Goal: Task Accomplishment & Management: Use online tool/utility

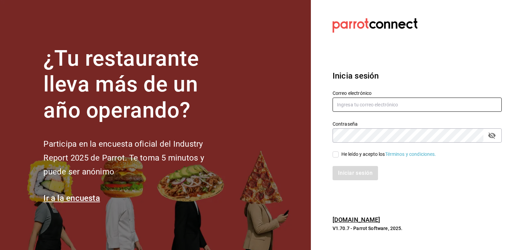
type input "rogelio.cruz@grupocosteno.com"
click at [360, 159] on div "Iniciar sesión" at bounding box center [412, 169] width 177 height 22
click at [339, 156] on span "He leído y acepto los Términos y condiciones." at bounding box center [388, 154] width 98 height 7
click at [339, 156] on input "He leído y acepto los Términos y condiciones." at bounding box center [336, 155] width 6 height 6
checkbox input "true"
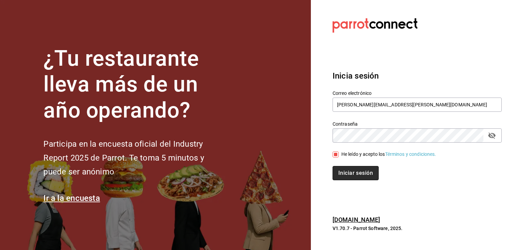
click at [344, 173] on button "Iniciar sesión" at bounding box center [356, 173] width 46 height 14
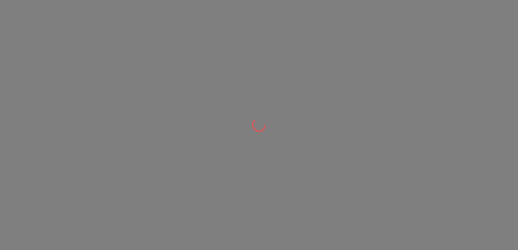
click at [274, 107] on div at bounding box center [259, 125] width 518 height 250
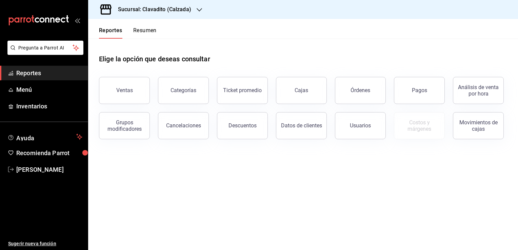
click at [198, 11] on icon "button" at bounding box center [199, 9] width 5 height 3
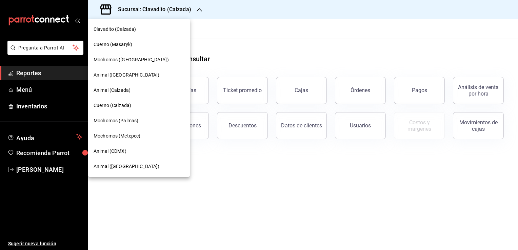
click at [136, 46] on div "Cuerno (Masaryk)" at bounding box center [139, 44] width 91 height 7
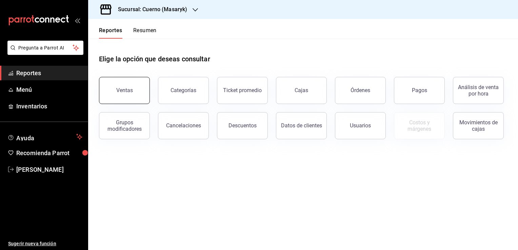
click at [125, 89] on div "Ventas" at bounding box center [124, 90] width 17 height 6
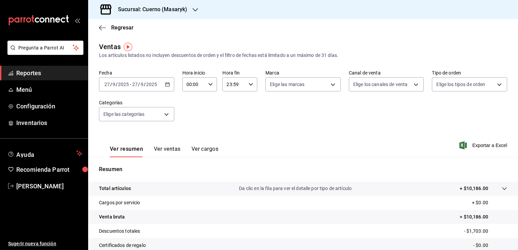
click at [165, 83] on \(Stroke\) "button" at bounding box center [167, 85] width 4 height 4
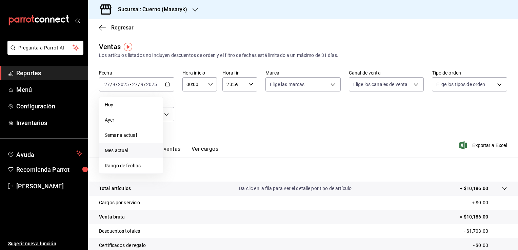
click at [134, 150] on span "Mes actual" at bounding box center [131, 150] width 53 height 7
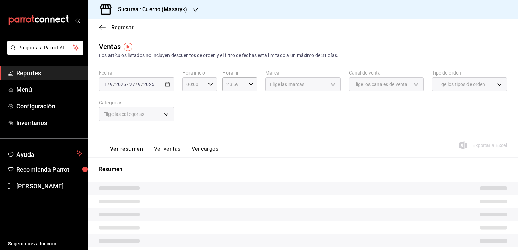
click at [206, 85] on div "00:00 Hora inicio" at bounding box center [199, 84] width 35 height 14
click at [265, 131] on div at bounding box center [259, 125] width 518 height 250
click at [332, 87] on div "Elige las marcas" at bounding box center [302, 84] width 75 height 14
click at [327, 89] on body "Pregunta a Parrot AI Reportes Menú Configuración Inventarios Ayuda Recomienda P…" at bounding box center [259, 125] width 518 height 250
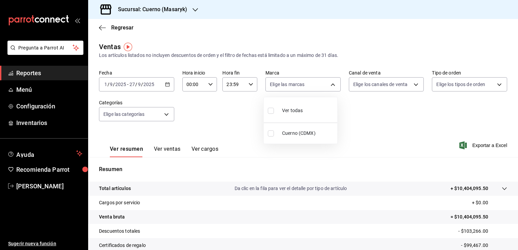
click at [302, 109] on span "Ver todas" at bounding box center [292, 110] width 21 height 7
type input "4ea0d660-02b3-4785-bb88-48b5ef6e196c"
checkbox input "true"
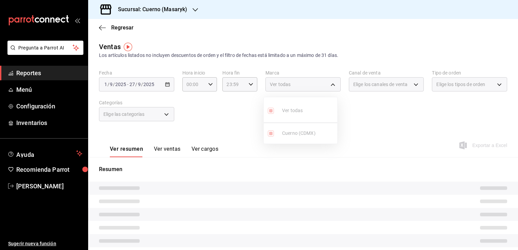
click at [380, 91] on div at bounding box center [259, 125] width 518 height 250
click at [399, 87] on span "Elige los canales de venta" at bounding box center [380, 84] width 54 height 7
click at [412, 87] on div "Elige los canales de venta" at bounding box center [386, 84] width 75 height 14
click at [397, 105] on div "Fecha [DATE] [DATE] - [DATE] [DATE] Hora inicio 00:00 Hora inicio Hora fin 23:5…" at bounding box center [303, 100] width 408 height 60
click at [410, 87] on div "Elige los canales de venta" at bounding box center [386, 84] width 75 height 14
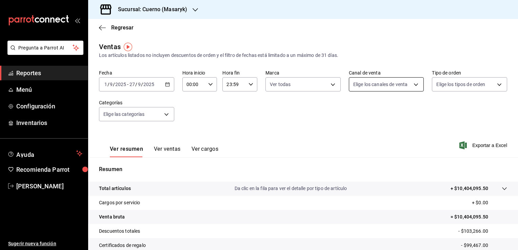
click at [413, 82] on body "Pregunta a Parrot AI Reportes Menú Configuración Inventarios Ayuda Recomienda P…" at bounding box center [259, 125] width 518 height 250
click at [374, 109] on span "Ver todos" at bounding box center [374, 110] width 21 height 7
type input "PARROT,UBER_EATS,RAPPI,DIDI_FOOD,ONLINE"
checkbox input "true"
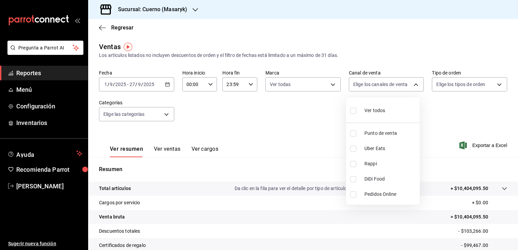
checkbox input "true"
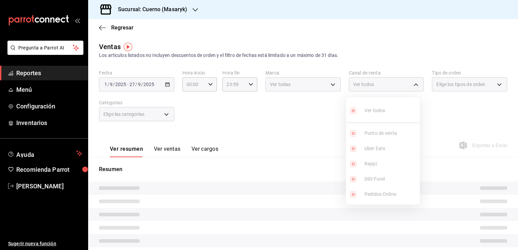
click at [462, 98] on div at bounding box center [259, 125] width 518 height 250
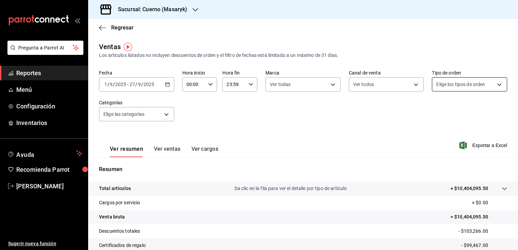
click at [488, 88] on body "Pregunta a Parrot AI Reportes Menú Configuración Inventarios Ayuda Recomienda P…" at bounding box center [259, 125] width 518 height 250
click at [462, 109] on span "Ver todos" at bounding box center [457, 110] width 21 height 7
type input "d8208262-291b-4595-bbfa-ed1e8660efdb,73ecdc8a-b505-4242-b24a-d5f1595b9b0a,EXTER…"
checkbox input "true"
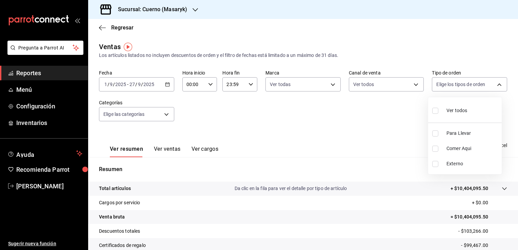
checkbox input "true"
click at [163, 115] on div at bounding box center [259, 125] width 518 height 250
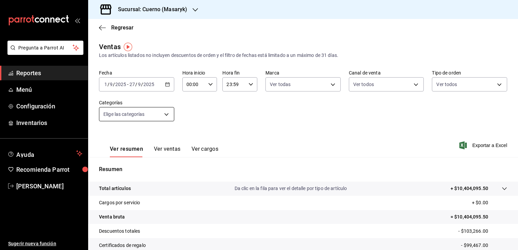
click at [168, 115] on body "Pregunta a Parrot AI Reportes Menú Configuración Inventarios Ayuda Recomienda P…" at bounding box center [259, 125] width 518 height 250
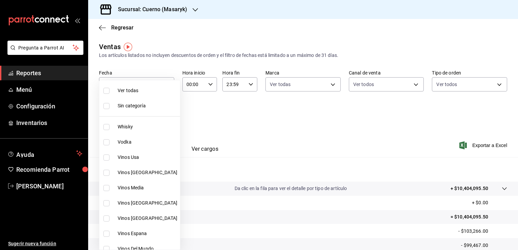
click at [130, 87] on span "Ver todas" at bounding box center [148, 90] width 60 height 7
type input "c67b51a2-384c-483e-a5be-40afd3eac247,ec1a4520-4a99-4810-921e-4abf40ebc8c6,cd2d5…"
checkbox input "true"
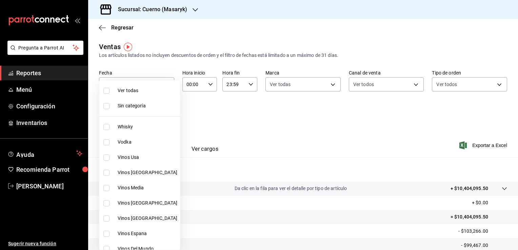
checkbox input "true"
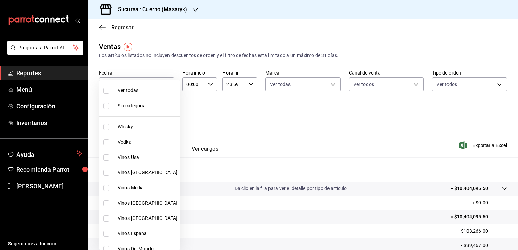
checkbox input "true"
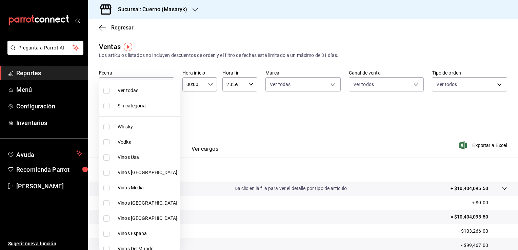
checkbox input "true"
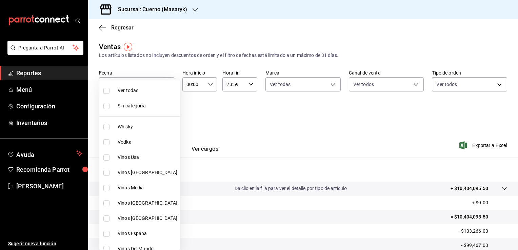
checkbox input "true"
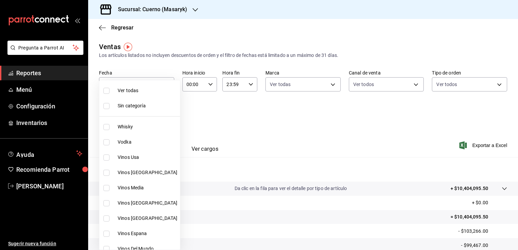
checkbox input "true"
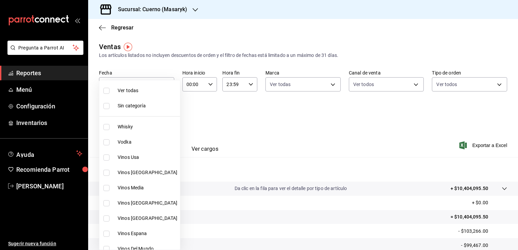
checkbox input "true"
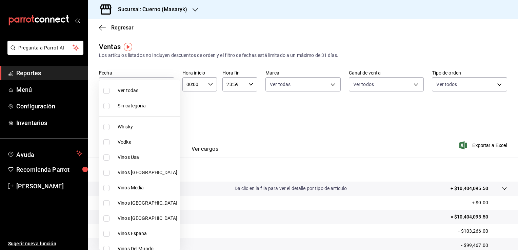
checkbox input "true"
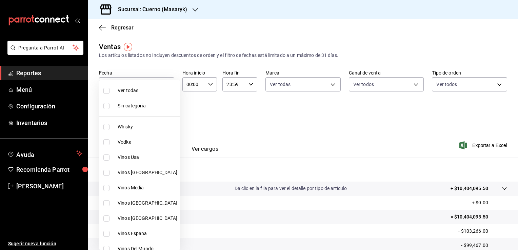
checkbox input "true"
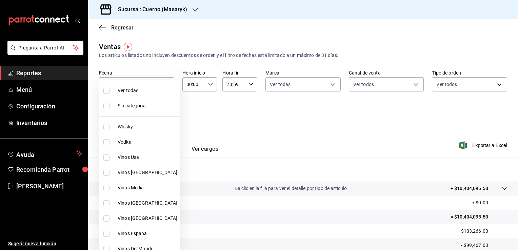
checkbox input "true"
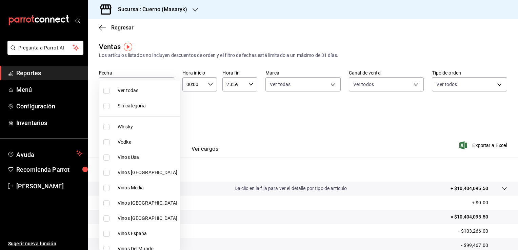
checkbox input "true"
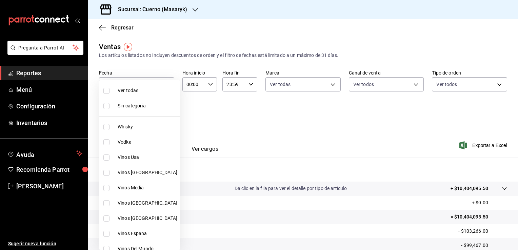
checkbox input "true"
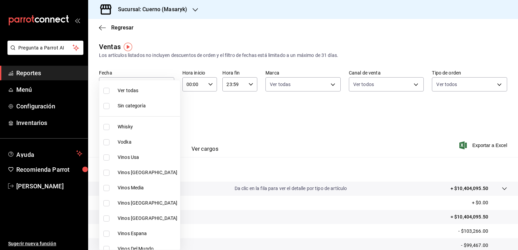
checkbox input "true"
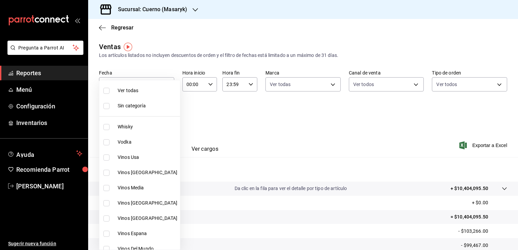
checkbox input "true"
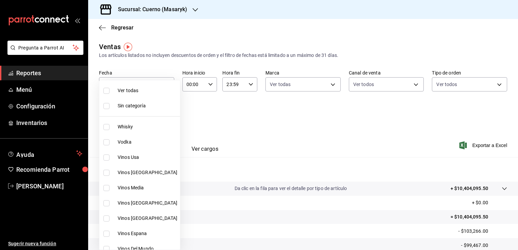
checkbox input "true"
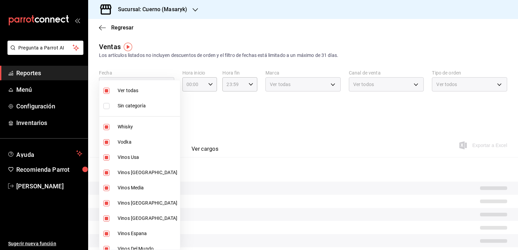
click at [367, 172] on div at bounding box center [259, 125] width 518 height 250
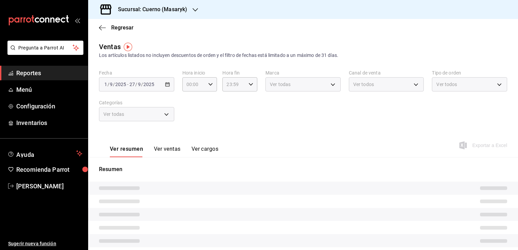
click at [476, 147] on div "Exportar a Excel" at bounding box center [484, 145] width 46 height 8
click at [478, 147] on div "Exportar a Excel" at bounding box center [484, 145] width 46 height 8
click at [479, 146] on div "Exportar a Excel" at bounding box center [484, 145] width 46 height 8
click at [469, 145] on div "Exportar a Excel" at bounding box center [484, 145] width 46 height 8
click at [466, 144] on div "Exportar a Excel" at bounding box center [484, 145] width 46 height 8
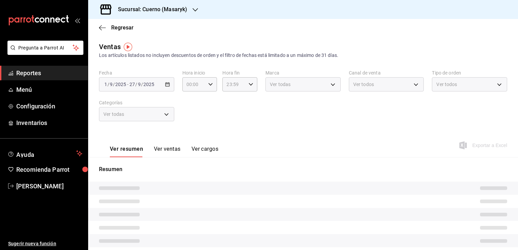
click at [164, 116] on div "Ver todas" at bounding box center [136, 114] width 75 height 14
click at [243, 125] on div "Fecha [DATE] [DATE] - [DATE] [DATE] Hora inicio 00:00 Hora inicio Hora fin 23:5…" at bounding box center [303, 100] width 408 height 60
click at [400, 113] on div "Fecha [DATE] [DATE] - [DATE] [DATE] Hora inicio 00:00 Hora inicio Hora fin 23:5…" at bounding box center [303, 100] width 408 height 60
click at [345, 87] on div "Fecha [DATE] [DATE] - [DATE] [DATE] Hora inicio 00:00 Hora inicio Hora fin 23:5…" at bounding box center [303, 100] width 408 height 60
click at [351, 134] on div "Ver resumen Ver ventas Ver cargos Exportar a Excel" at bounding box center [303, 144] width 430 height 28
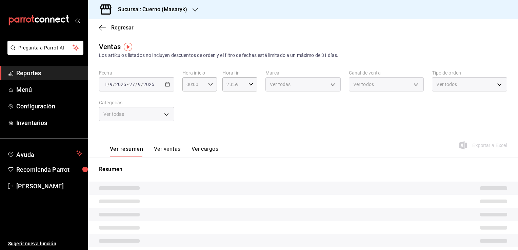
click at [193, 10] on icon "button" at bounding box center [195, 9] width 5 height 5
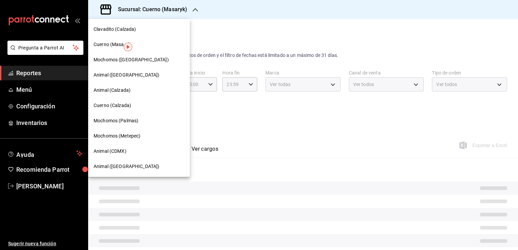
click at [265, 28] on div at bounding box center [259, 125] width 518 height 250
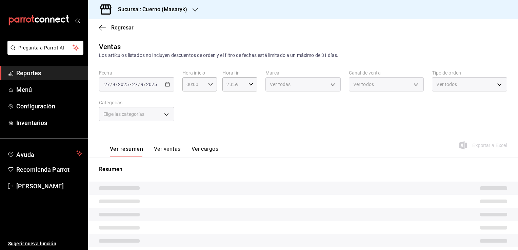
type input "05:00"
type input "PARROT,UBER_EATS,RAPPI,DIDI_FOOD,ONLINE"
type input "45550569-3ed2-40ec-865f-a78a43aad0fb,ed9744db-0daf-4564-a5b3-b3442505d928,23f9e…"
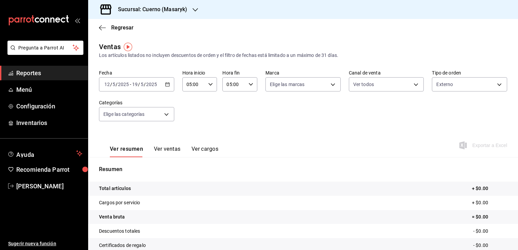
click at [293, 130] on div "Ver resumen Ver ventas Ver cargos Exportar a Excel" at bounding box center [303, 144] width 430 height 28
click at [33, 89] on span "Menú" at bounding box center [49, 89] width 66 height 9
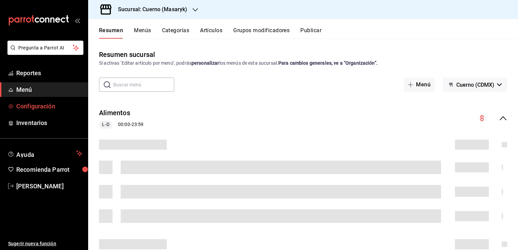
click at [45, 105] on span "Configuración" at bounding box center [49, 106] width 66 height 9
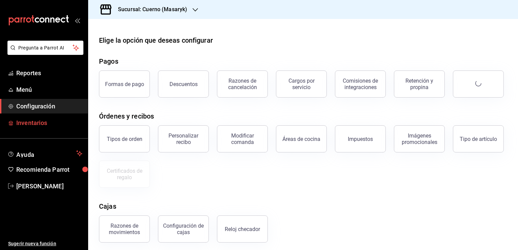
click at [35, 121] on span "Inventarios" at bounding box center [49, 122] width 66 height 9
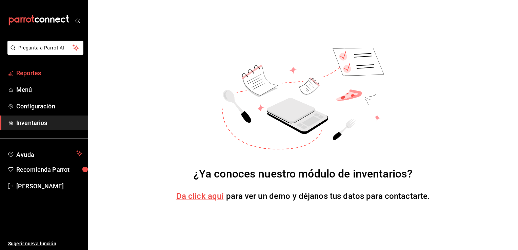
click at [30, 72] on span "Reportes" at bounding box center [49, 72] width 66 height 9
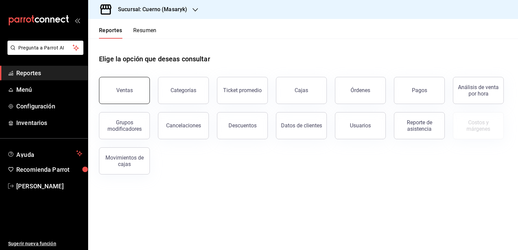
click at [127, 86] on button "Ventas" at bounding box center [124, 90] width 51 height 27
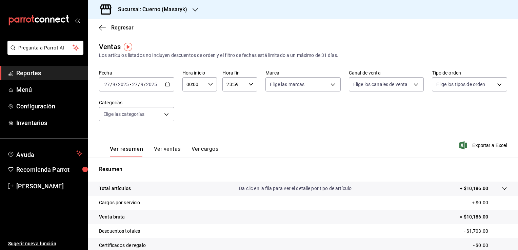
click at [163, 87] on div "2025-09-27 27 / 9 / 2025 - 2025-09-27 27 / 9 / 2025" at bounding box center [136, 84] width 75 height 14
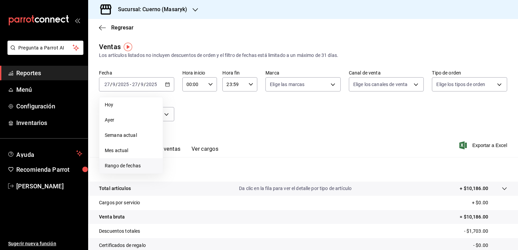
click at [124, 164] on span "Rango de fechas" at bounding box center [131, 165] width 53 height 7
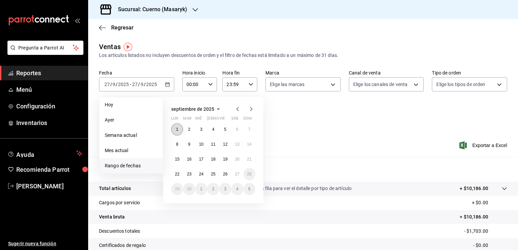
click at [177, 131] on abbr "1" at bounding box center [177, 129] width 2 height 5
click at [226, 173] on abbr "26" at bounding box center [225, 174] width 4 height 5
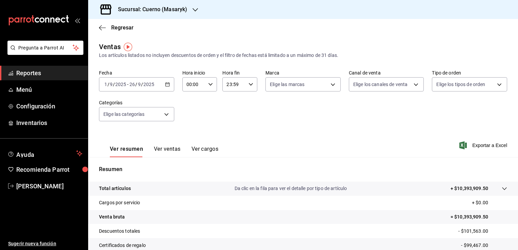
click at [206, 81] on div "00:00 Hora inicio" at bounding box center [199, 84] width 35 height 14
click at [188, 123] on span "05" at bounding box center [190, 124] width 6 height 5
type input "05:00"
click at [325, 86] on div at bounding box center [259, 125] width 518 height 250
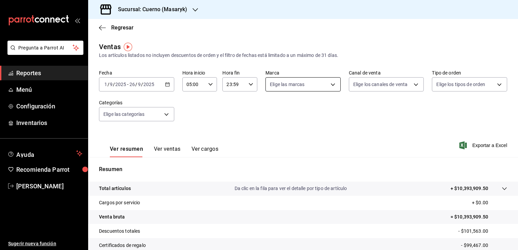
click at [330, 85] on body "Pregunta a Parrot AI Reportes Menú Configuración Inventarios Ayuda Recomienda P…" at bounding box center [259, 125] width 518 height 250
click at [298, 119] on li "Ver todas" at bounding box center [301, 110] width 74 height 20
type input "4ea0d660-02b3-4785-bb88-48b5ef6e196c"
checkbox input "true"
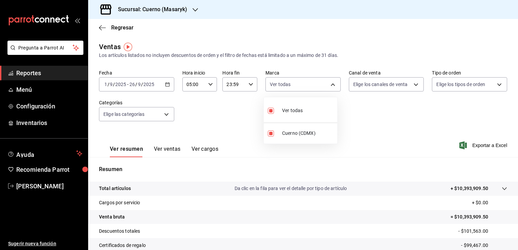
click at [370, 117] on div at bounding box center [259, 125] width 518 height 250
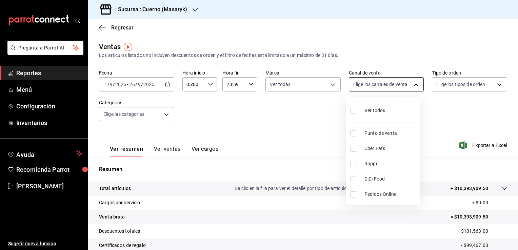
click at [384, 89] on body "Pregunta a Parrot AI Reportes Menú Configuración Inventarios Ayuda Recomienda P…" at bounding box center [259, 125] width 518 height 250
click at [369, 108] on span "Ver todos" at bounding box center [374, 110] width 21 height 7
type input "PARROT,UBER_EATS,RAPPI,DIDI_FOOD,ONLINE"
checkbox input "true"
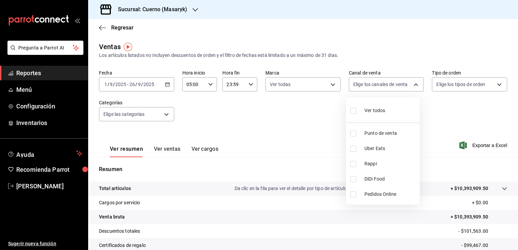
checkbox input "true"
click at [459, 101] on div at bounding box center [259, 125] width 518 height 250
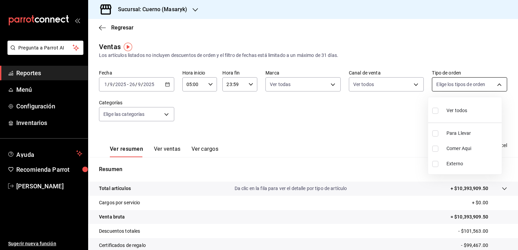
click at [481, 87] on body "Pregunta a Parrot AI Reportes Menú Configuración Inventarios Ayuda Recomienda P…" at bounding box center [259, 125] width 518 height 250
click at [456, 106] on div "Ver todos" at bounding box center [449, 110] width 35 height 15
type input "d8208262-291b-4595-bbfa-ed1e8660efdb,73ecdc8a-b505-4242-b24a-d5f1595b9b0a,EXTER…"
checkbox input "true"
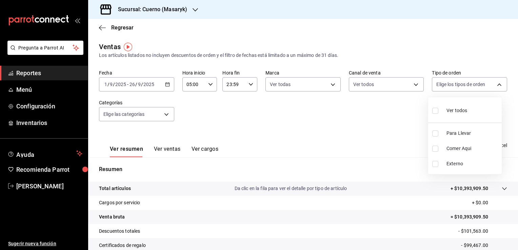
checkbox input "true"
click at [213, 118] on div at bounding box center [259, 125] width 518 height 250
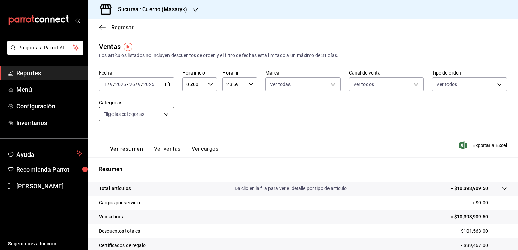
click at [161, 115] on body "Pregunta a Parrot AI Reportes Menú Configuración Inventarios Ayuda Recomienda P…" at bounding box center [259, 125] width 518 height 250
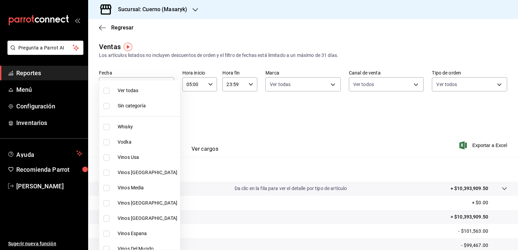
drag, startPoint x: 171, startPoint y: 100, endPoint x: 175, endPoint y: 118, distance: 18.5
click at [175, 118] on div "Ver todas Sin categoría Whisky Vodka Vinos [GEOGRAPHIC_DATA] Vinos [GEOGRAPHIC_…" at bounding box center [139, 165] width 81 height 170
click at [131, 87] on span "Ver todas" at bounding box center [148, 90] width 60 height 7
type input "c67b51a2-384c-483e-a5be-40afd3eac247,ec1a4520-4a99-4810-921e-4abf40ebc8c6,cd2d5…"
checkbox input "true"
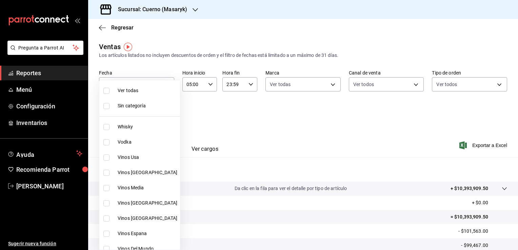
checkbox input "true"
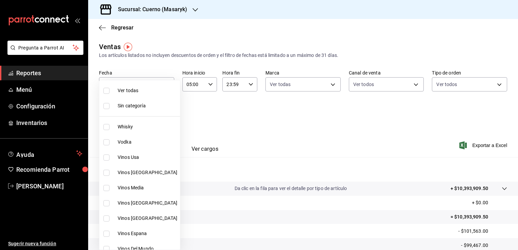
checkbox input "true"
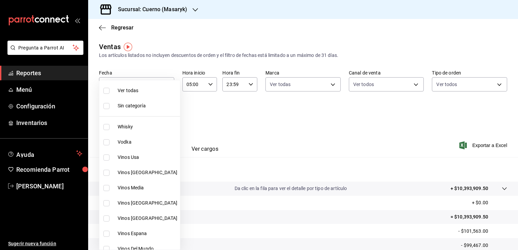
checkbox input "true"
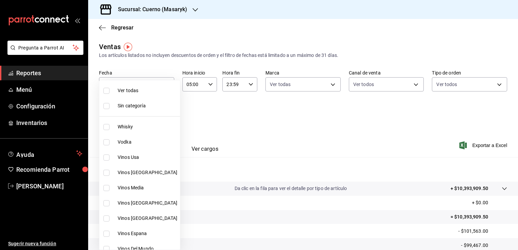
checkbox input "true"
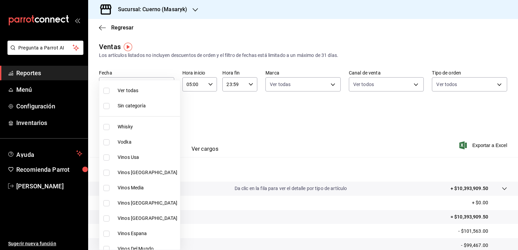
checkbox input "true"
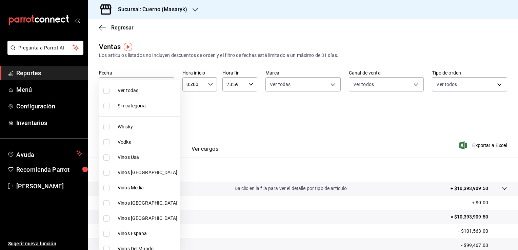
checkbox input "true"
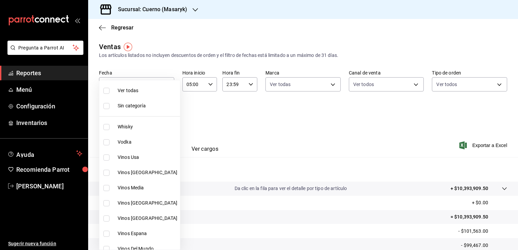
checkbox input "true"
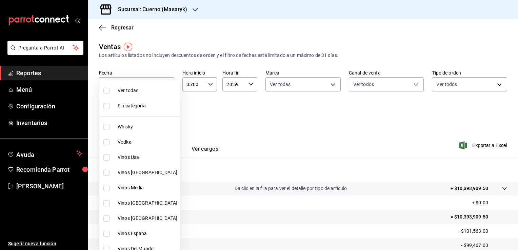
checkbox input "true"
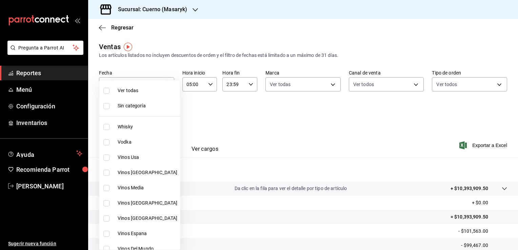
checkbox input "true"
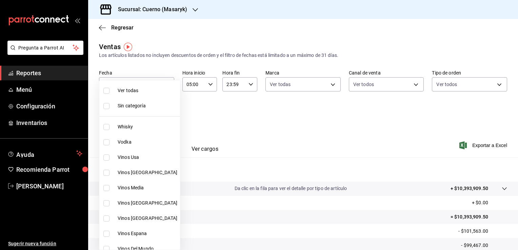
checkbox input "true"
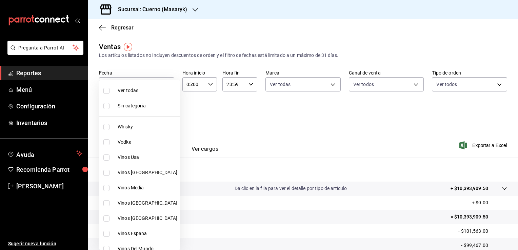
checkbox input "true"
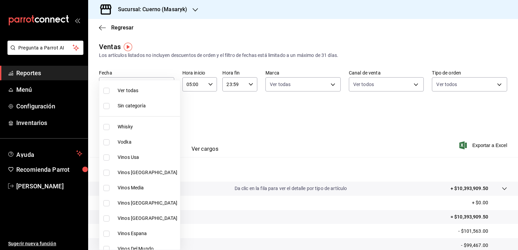
checkbox input "true"
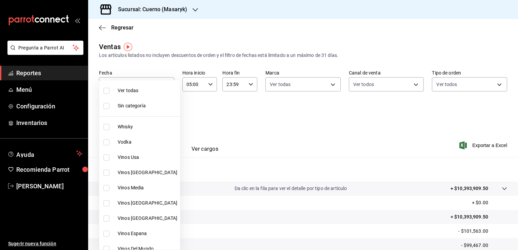
checkbox input "true"
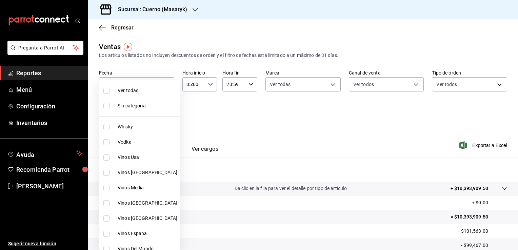
checkbox input "true"
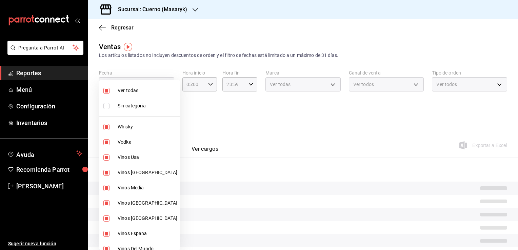
click at [320, 121] on div at bounding box center [259, 125] width 518 height 250
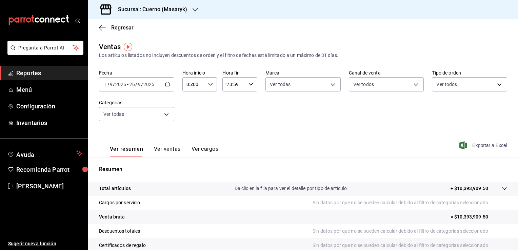
click at [472, 145] on span "Exportar a Excel" at bounding box center [484, 145] width 46 height 8
